Goal: Information Seeking & Learning: Understand process/instructions

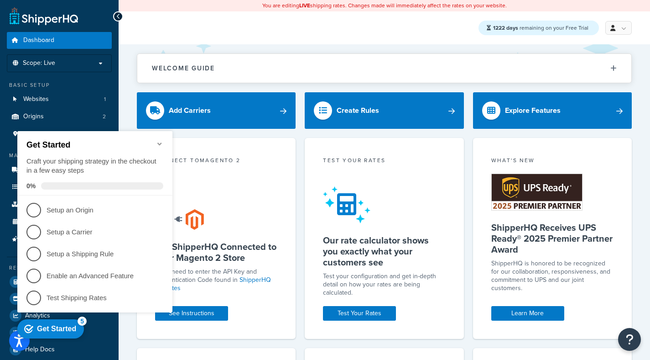
click at [159, 142] on icon "Minimize checklist" at bounding box center [159, 143] width 4 height 3
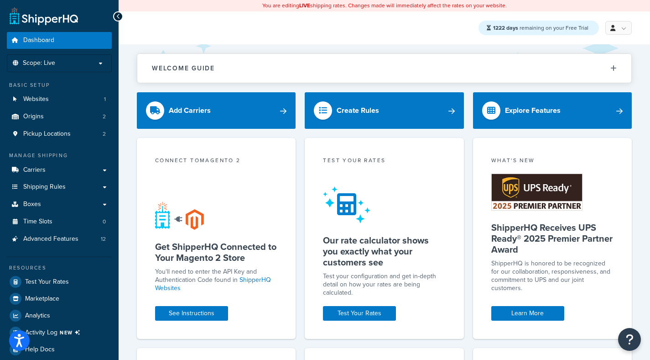
click div "Get Started Craft your shipping strategy in the checkout in a few easy steps 0%…"
click at [139, 280] on div "Connect to Magento 2 Get ShipperHQ Connected to Your Magento 2 Store You'll nee…" at bounding box center [216, 238] width 159 height 200
click div "Get Started Craft your shipping strategy in the checkout in a few easy steps 0%…"
click at [173, 323] on div "Connect to Magento 2 Get ShipperHQ Connected to Your Magento 2 Store You'll nee…" at bounding box center [216, 238] width 159 height 200
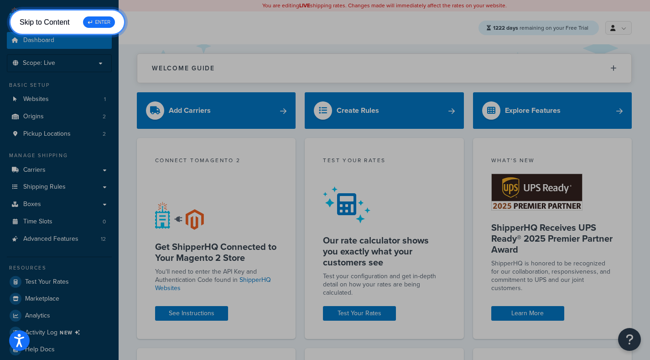
click at [99, 27] on div "↵ ENTER" at bounding box center [99, 21] width 32 height 11
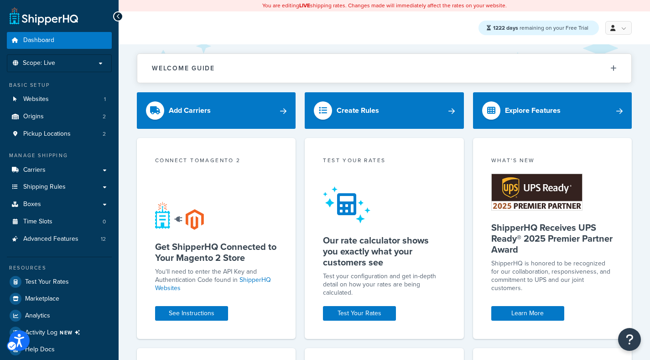
click at [19, 345] on appcues-checklist "Contextual help checklist present on screen" at bounding box center [53, 329] width 78 height 31
click at [12, 344] on icon "Open accessiBe: accessibility options, statement and help" at bounding box center [10, 346] width 5 height 4
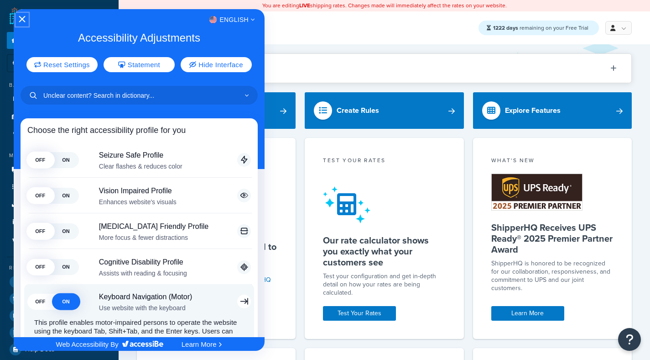
click at [21, 20] on icon "Close Accessibility Interface" at bounding box center [22, 19] width 6 height 6
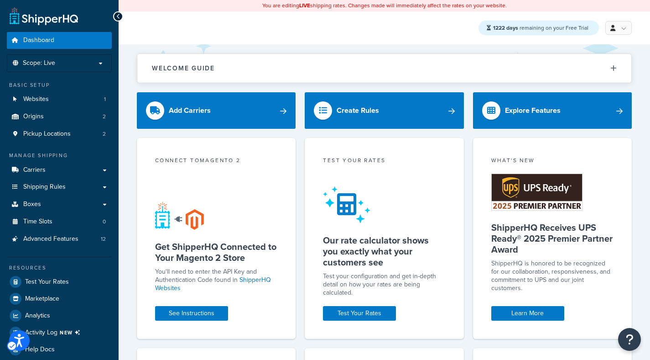
click at [408, 30] on div "1222 days remaining on your Free Trial My Profile Billing Global Settings Conta…" at bounding box center [385, 27] width 532 height 33
click at [15, 344] on appcues-checklist "Contextual help checklist present on screen" at bounding box center [53, 329] width 78 height 31
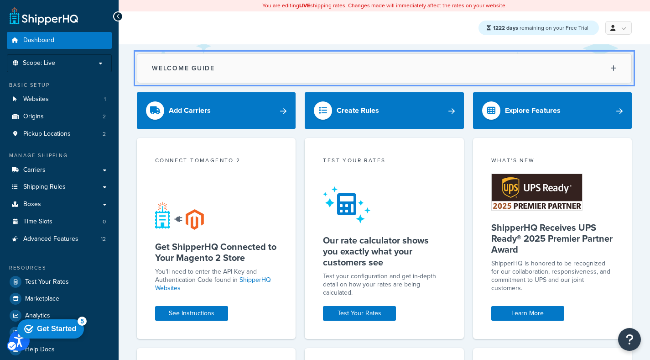
click at [610, 71] on button "Welcome Guide" at bounding box center [384, 68] width 494 height 29
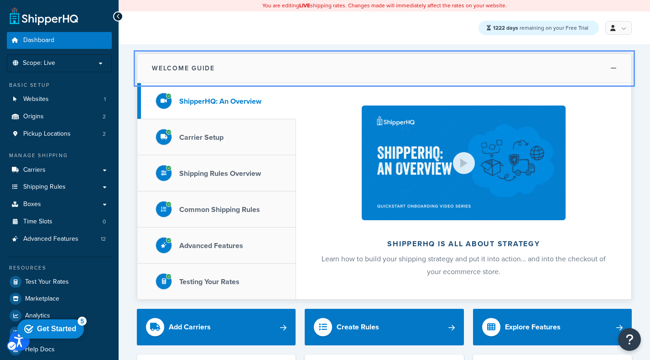
click at [610, 70] on button "Welcome Guide" at bounding box center [384, 68] width 494 height 29
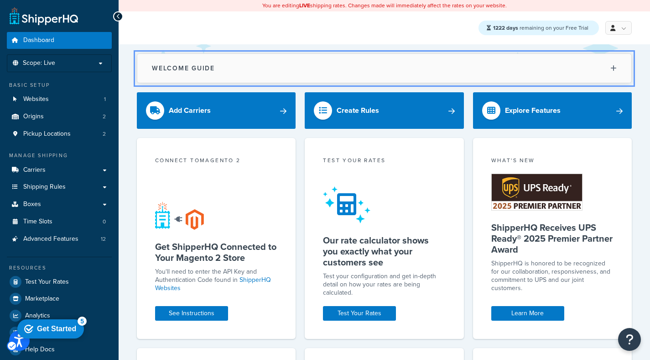
click at [610, 70] on button "Welcome Guide" at bounding box center [384, 68] width 494 height 29
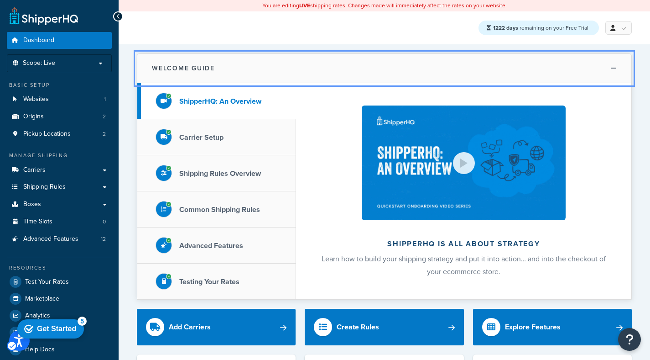
click at [610, 70] on button "Welcome Guide" at bounding box center [384, 68] width 494 height 29
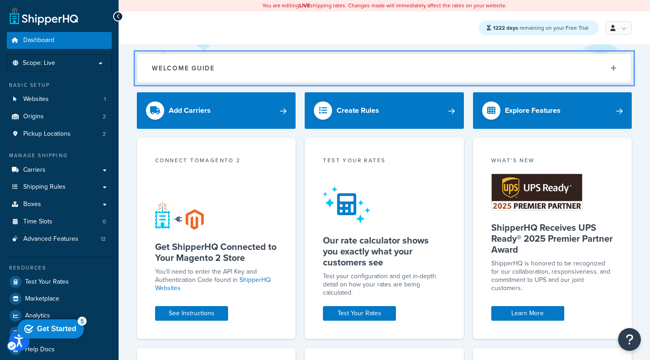
click at [17, 344] on appcues-checklist "Contextual help checklist present on screen" at bounding box center [53, 329] width 78 height 31
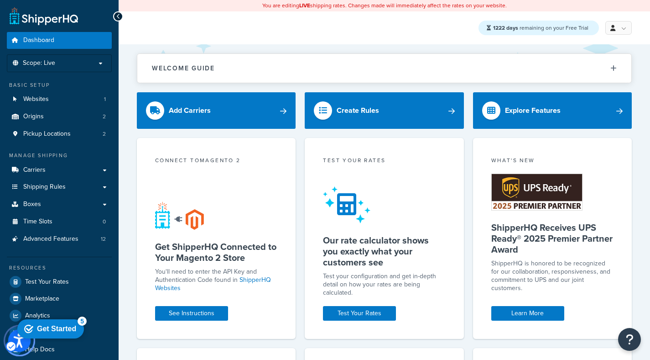
click at [16, 346] on span "Open accessiBe: accessibility options, statement and help" at bounding box center [10, 345] width 11 height 11
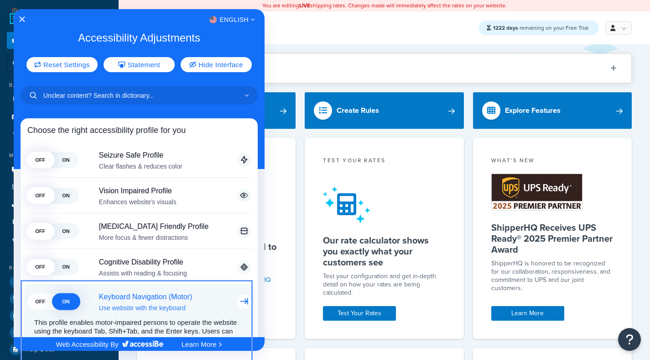
click at [52, 307] on span "OFF" at bounding box center [40, 301] width 26 height 16
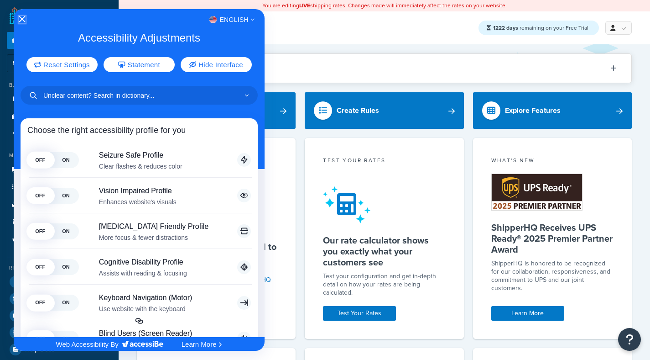
click at [21, 21] on icon "Close Accessibility Interface" at bounding box center [22, 19] width 6 height 6
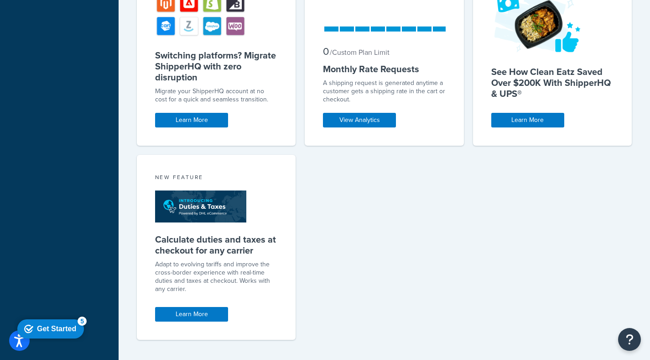
scroll to position [413, 0]
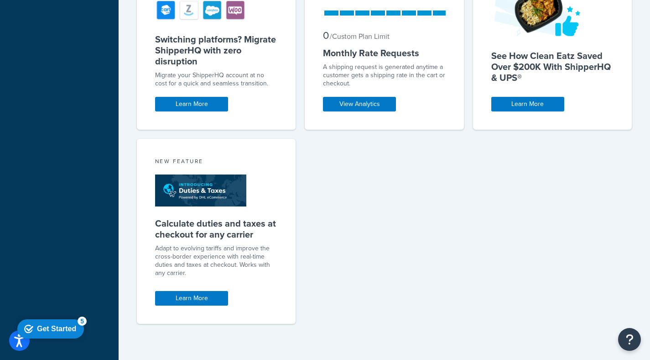
click at [486, 302] on div "Connect to Magento 2 Get ShipperHQ Connected to Your Magento 2 Store You'll nee…" at bounding box center [384, 28] width 495 height 607
